Goal: Information Seeking & Learning: Learn about a topic

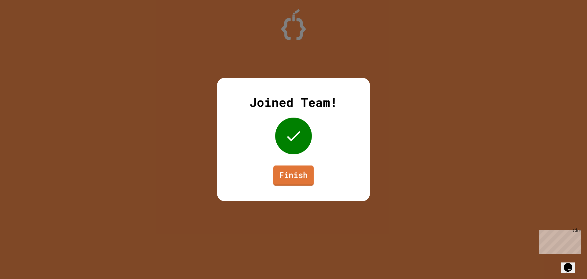
click at [289, 181] on link "Finish" at bounding box center [294, 175] width 41 height 20
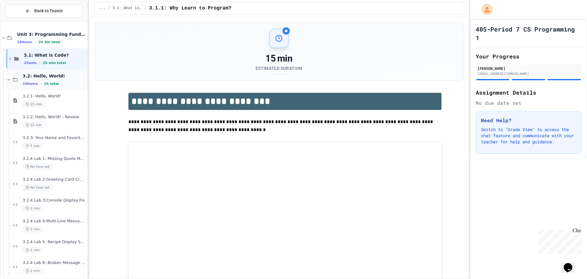
click at [30, 83] on span "10 items" at bounding box center [30, 84] width 15 height 4
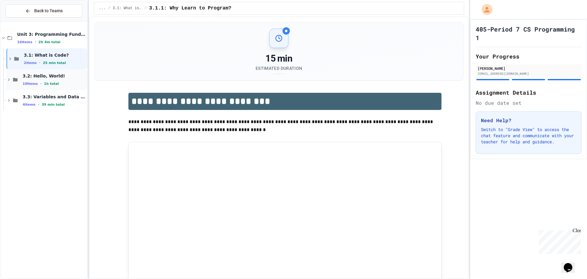
click at [35, 82] on span "10 items" at bounding box center [30, 84] width 15 height 4
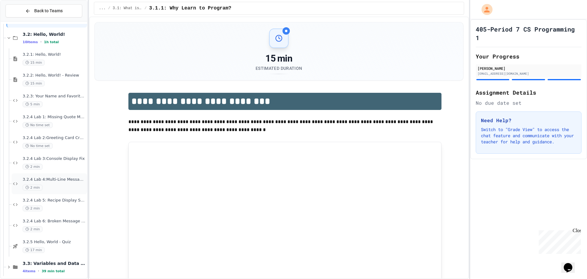
scroll to position [47, 0]
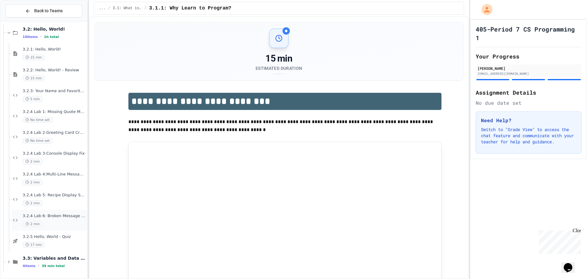
click at [39, 213] on span "3.2.4 Lab 6: Broken Message System" at bounding box center [54, 215] width 63 height 5
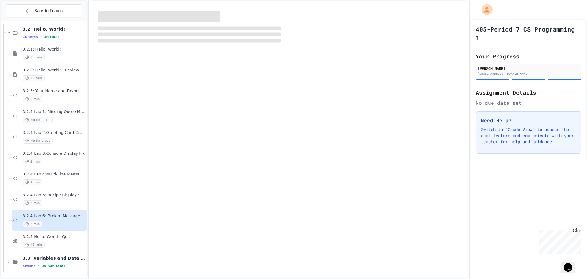
scroll to position [39, 0]
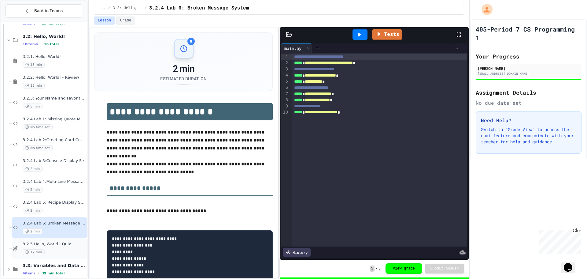
click at [51, 241] on span "3.2.5 Hello, World - Quiz" at bounding box center [54, 243] width 63 height 5
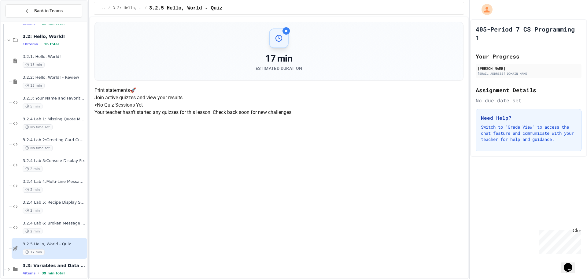
scroll to position [34, 0]
click at [49, 222] on span "3.2.4 Lab 6: Broken Message System" at bounding box center [54, 223] width 63 height 5
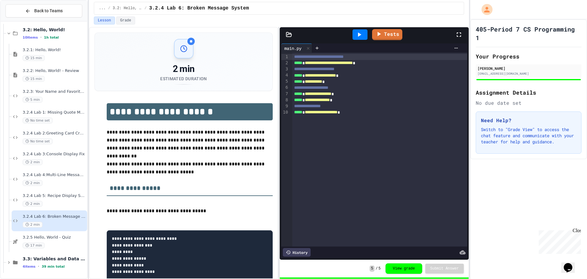
scroll to position [47, 0]
click at [49, 53] on div "3.2.1: Hello, World! 15 min" at bounding box center [54, 53] width 63 height 13
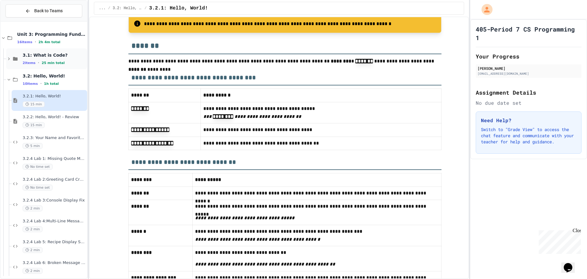
click at [55, 59] on div "3.1: What is Code? 2 items • 25 min total" at bounding box center [54, 58] width 63 height 13
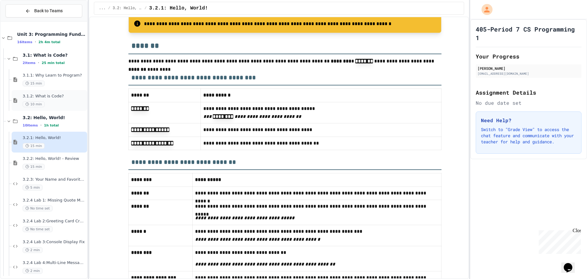
click at [48, 92] on div "3.1.2: What is Code? 10 min" at bounding box center [50, 100] width 76 height 21
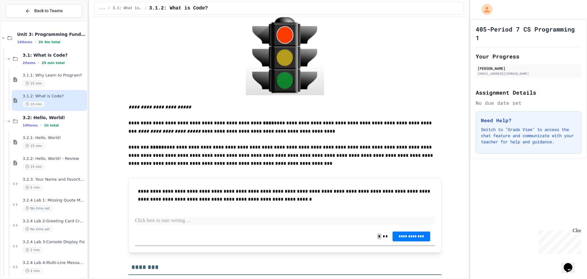
scroll to position [17, 0]
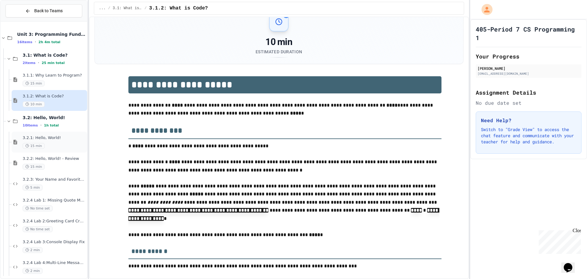
click at [35, 137] on span "3.2.1: Hello, World!" at bounding box center [54, 137] width 63 height 5
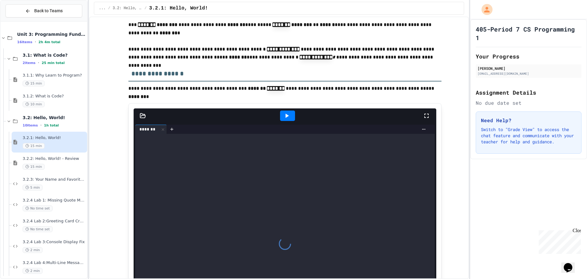
scroll to position [847, 0]
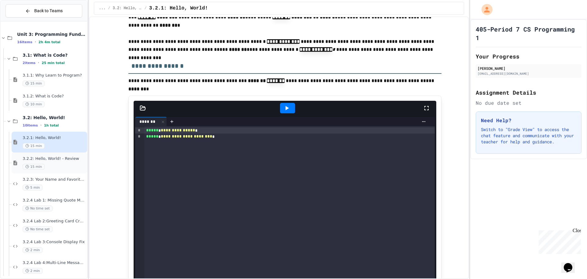
click at [68, 156] on span "3.2.2: Hello, World! - Review" at bounding box center [54, 158] width 63 height 5
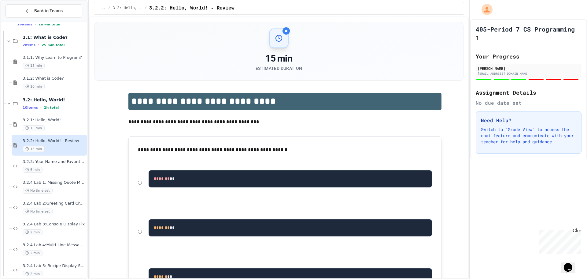
scroll to position [88, 0]
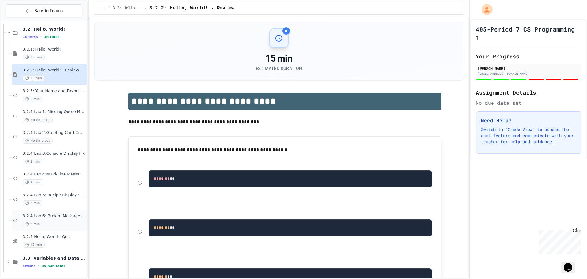
click at [57, 223] on div "2 min" at bounding box center [54, 224] width 63 height 6
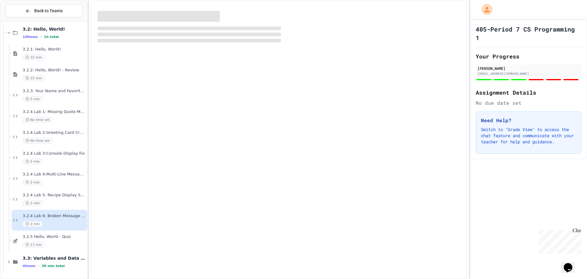
scroll to position [81, 0]
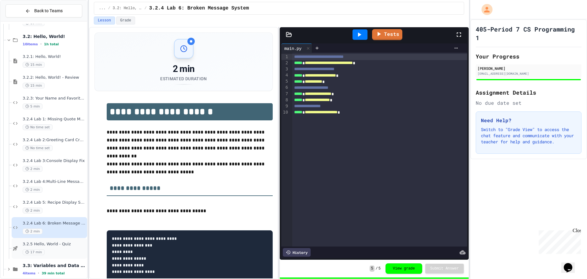
click at [46, 240] on div "3.2.5 Hello, World - Quiz 17 min" at bounding box center [50, 248] width 76 height 21
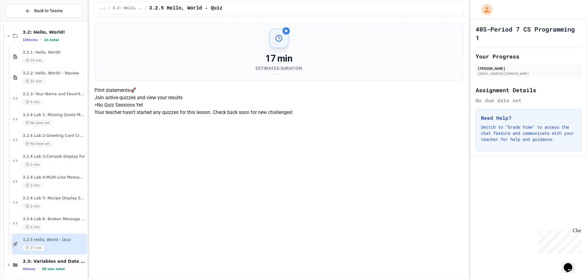
scroll to position [88, 0]
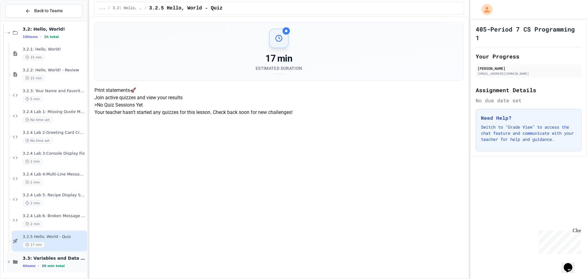
click at [65, 260] on span "3.3: Variables and Data Types" at bounding box center [54, 258] width 63 height 6
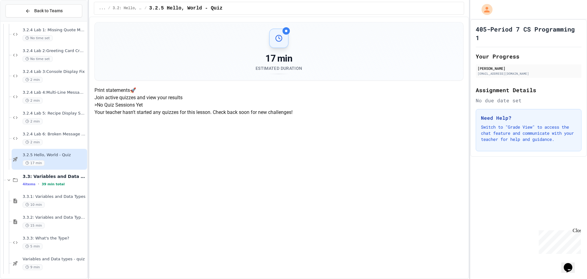
scroll to position [172, 0]
click at [37, 239] on span "3.3.3: What's the Type?" at bounding box center [54, 236] width 63 height 5
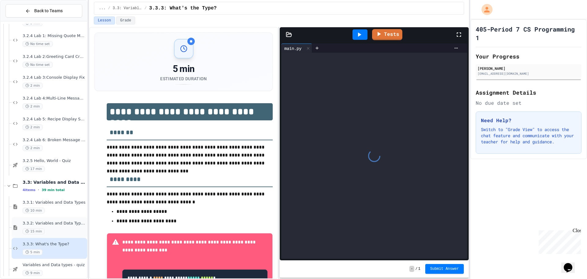
click at [39, 226] on div "3.3.2: Variables and Data Types - Review 15 min" at bounding box center [54, 227] width 63 height 13
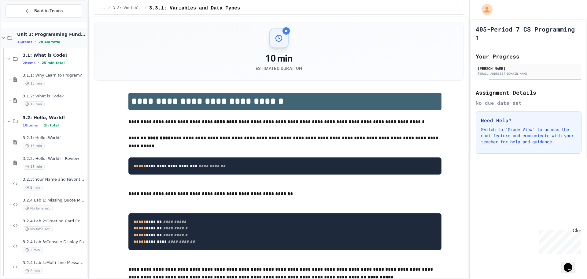
click at [28, 33] on span "Unit 3: Programming Fundamentals" at bounding box center [51, 35] width 69 height 6
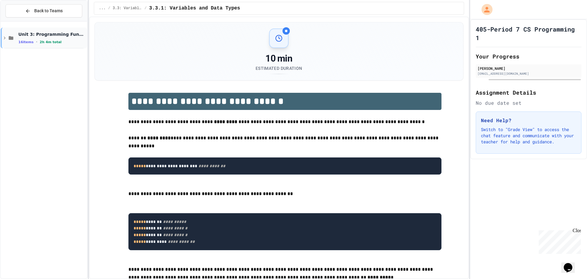
click at [24, 37] on div "Unit 3: Programming Fundamentals 16 items • 2h 4m total" at bounding box center [52, 38] width 68 height 13
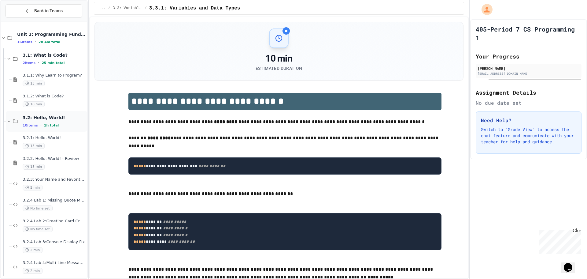
click at [21, 121] on div "3.2: Hello, World! 10 items • 1h total" at bounding box center [46, 121] width 81 height 21
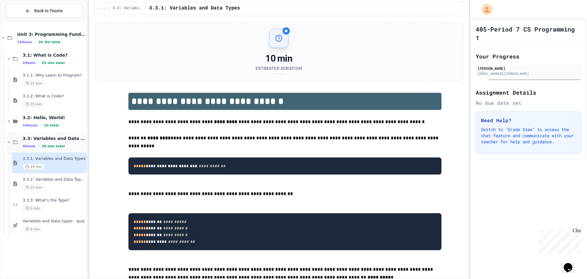
click at [25, 140] on span "3.3: Variables and Data Types" at bounding box center [54, 139] width 63 height 6
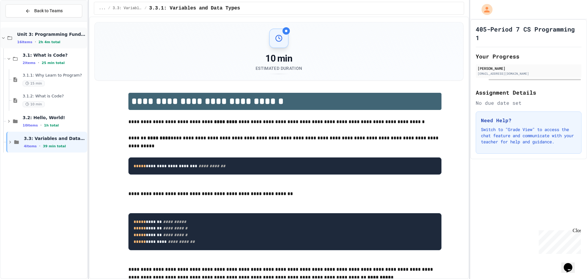
click at [33, 37] on span "Unit 3: Programming Fundamentals" at bounding box center [51, 35] width 69 height 6
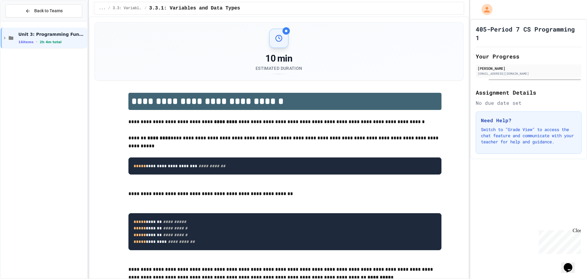
click at [33, 37] on span "Unit 3: Programming Fundamentals" at bounding box center [52, 35] width 68 height 6
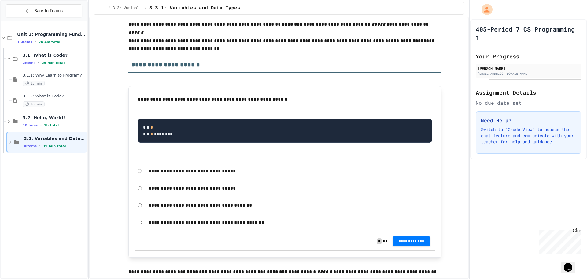
scroll to position [610, 0]
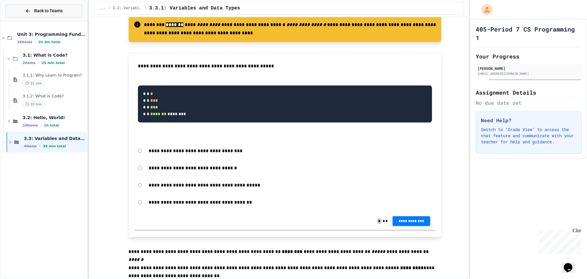
click at [69, 9] on button "Back to Teams" at bounding box center [44, 10] width 77 height 13
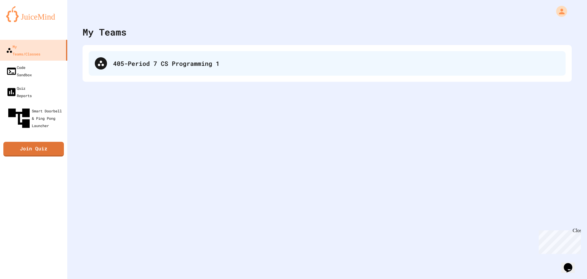
click at [151, 58] on div "405-Period 7 CS Programming 1" at bounding box center [327, 63] width 477 height 24
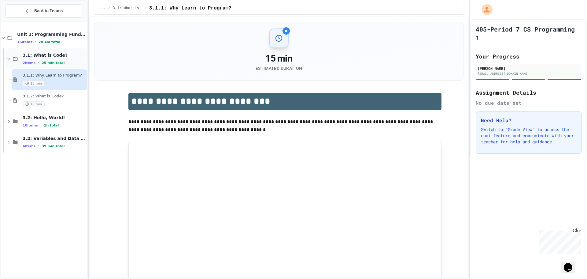
click at [46, 58] on div "3.1: What is Code? 2 items • 25 min total" at bounding box center [54, 58] width 63 height 13
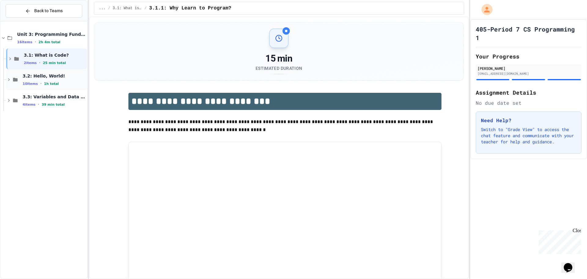
click at [48, 78] on span "3.2: Hello, World!" at bounding box center [54, 76] width 63 height 6
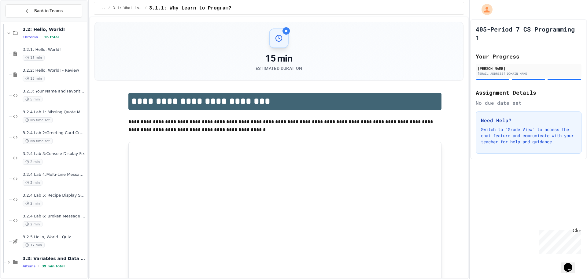
scroll to position [47, 0]
click at [532, 139] on p "Switch to "Grade View" to access the chat feature and communicate with your tea…" at bounding box center [528, 135] width 95 height 18
click at [522, 127] on p "Switch to "Grade View" to access the chat feature and communicate with your tea…" at bounding box center [528, 135] width 95 height 18
click at [484, 121] on h3 "Need Help?" at bounding box center [528, 120] width 95 height 7
click at [201, 7] on span "3.1.1: Why Learn to Program?" at bounding box center [190, 8] width 82 height 7
